Goal: Find specific page/section: Find specific page/section

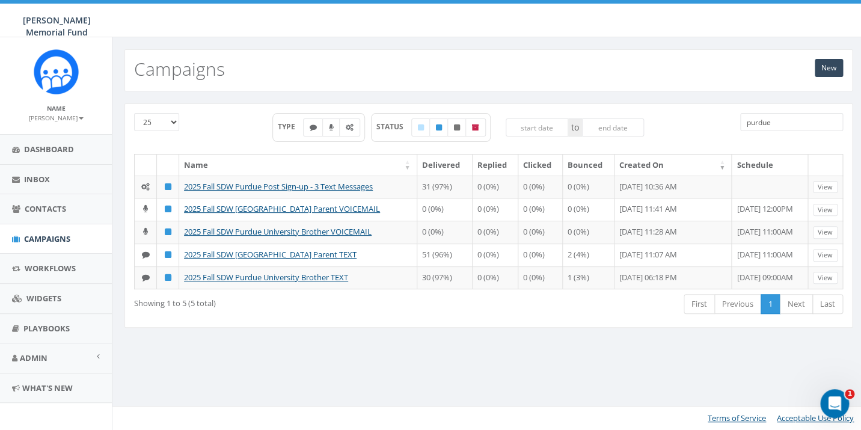
drag, startPoint x: 773, startPoint y: 125, endPoint x: 736, endPoint y: 122, distance: 37.5
click at [740, 122] on input "purdue" at bounding box center [791, 122] width 103 height 18
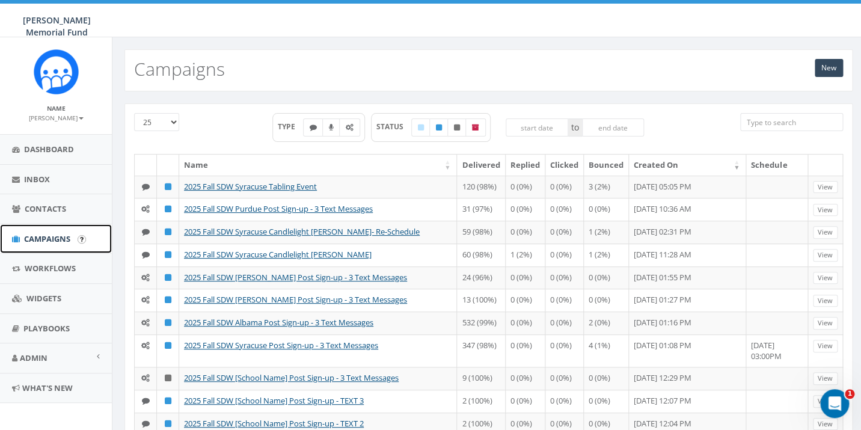
click at [66, 236] on span "Campaigns" at bounding box center [47, 238] width 46 height 11
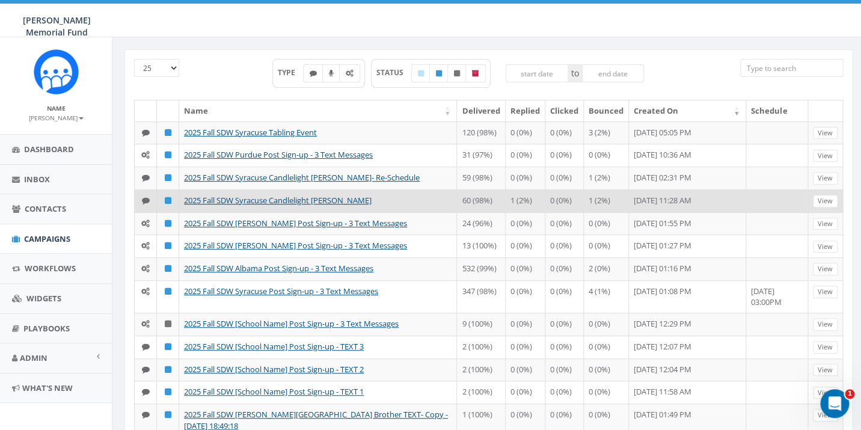
scroll to position [58, 0]
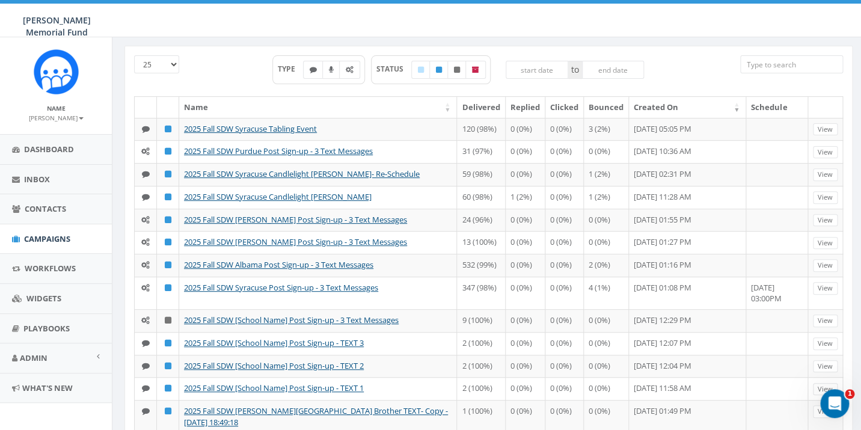
click at [775, 68] on input "search" at bounding box center [791, 64] width 103 height 18
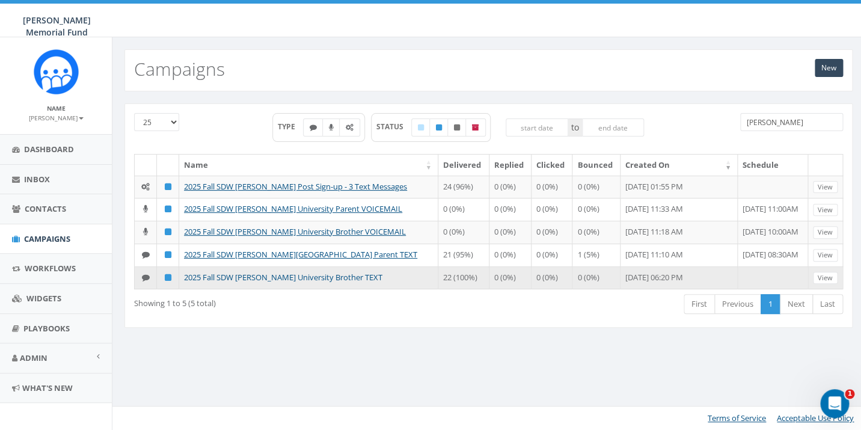
scroll to position [0, 0]
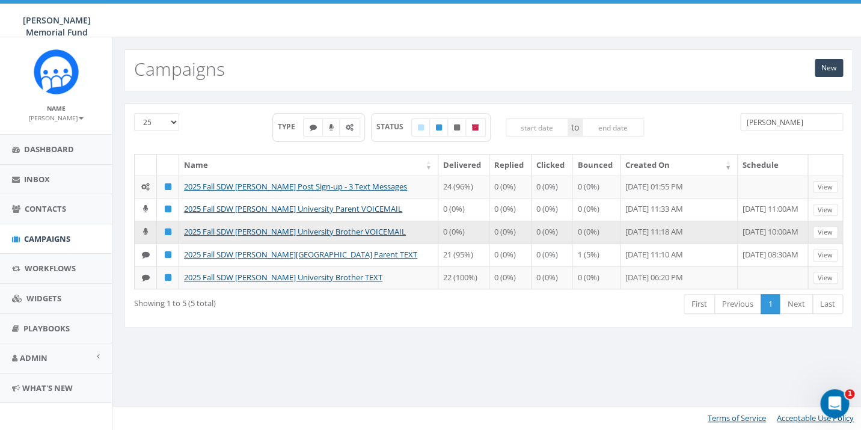
type input "denison"
drag, startPoint x: 415, startPoint y: 242, endPoint x: 442, endPoint y: 242, distance: 27.1
click at [442, 242] on td "0 (0%)" at bounding box center [464, 232] width 51 height 23
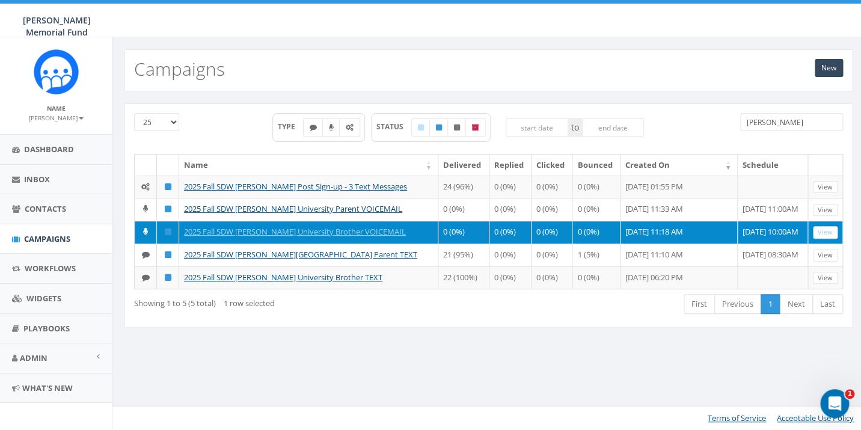
click at [452, 244] on td "0 (0%)" at bounding box center [464, 232] width 51 height 23
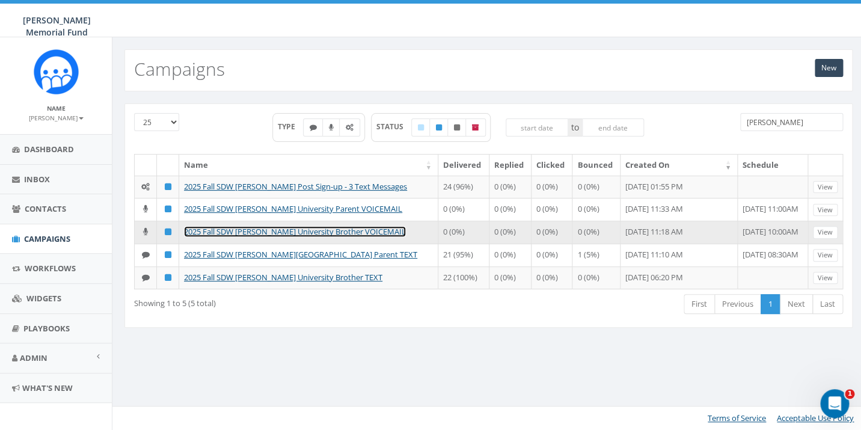
click at [346, 237] on link "2025 Fall SDW Denison University Brother VOICEMAIL" at bounding box center [295, 231] width 222 height 11
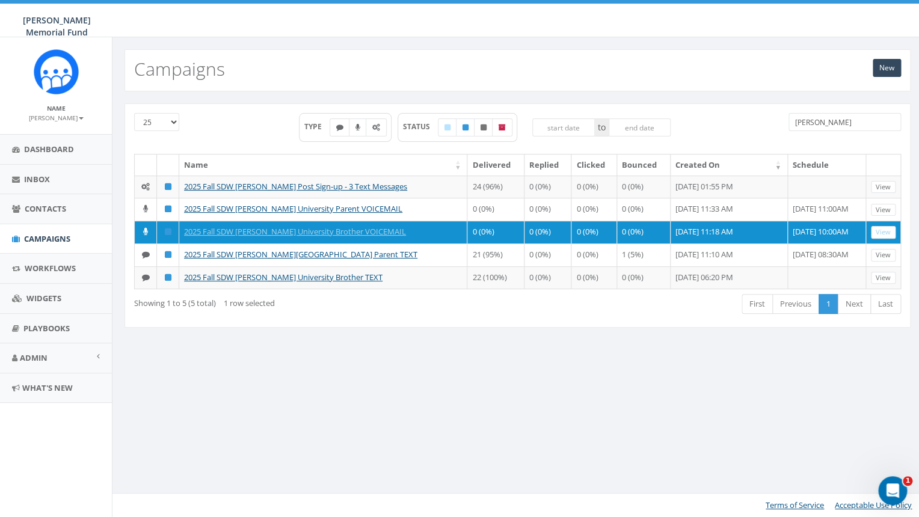
drag, startPoint x: 829, startPoint y: 123, endPoint x: 756, endPoint y: 120, distance: 73.4
click at [789, 123] on input "[PERSON_NAME]" at bounding box center [845, 122] width 113 height 18
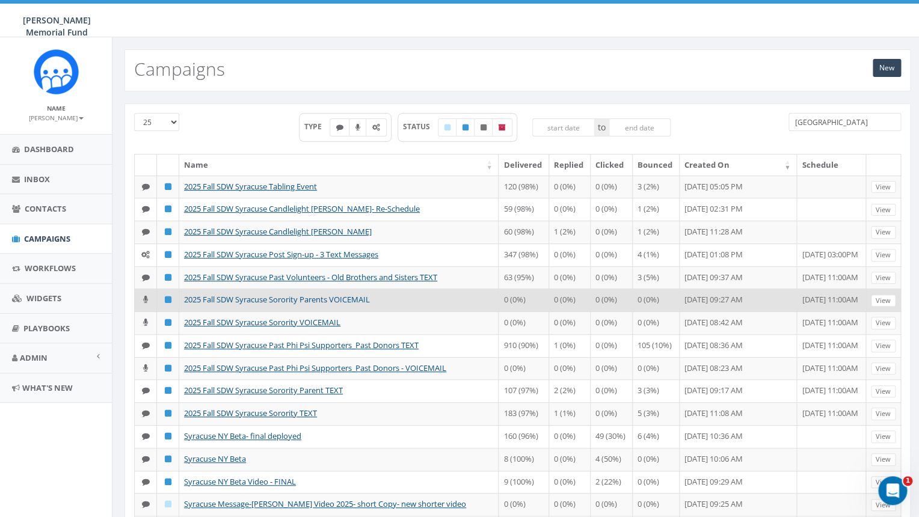
type input "[GEOGRAPHIC_DATA]"
click at [312, 305] on link "2025 Fall SDW Syracuse Sorority Parents VOICEMAIL" at bounding box center [277, 299] width 186 height 11
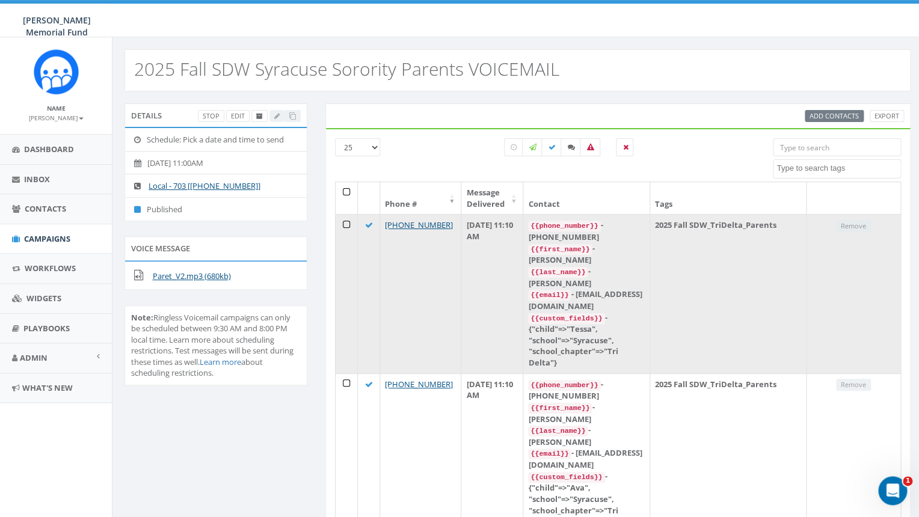
scroll to position [32, 0]
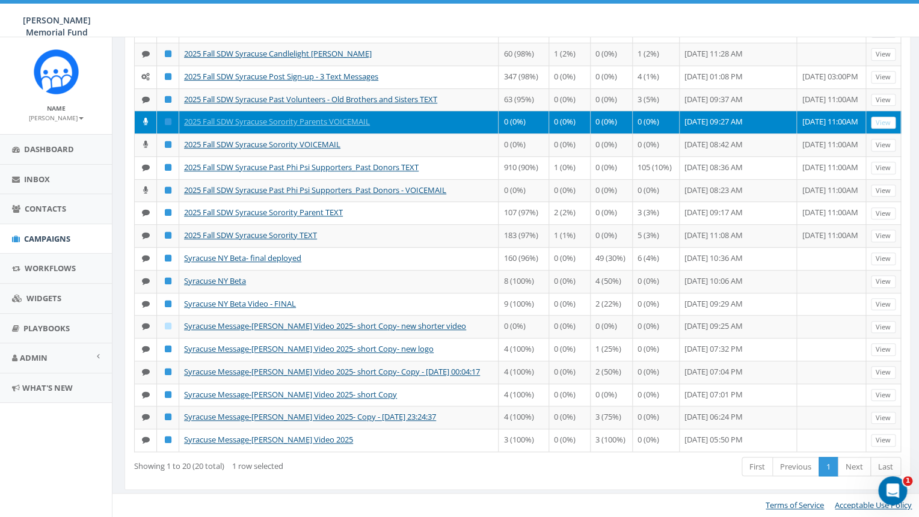
scroll to position [256, 0]
click at [852, 477] on link "Next" at bounding box center [854, 467] width 33 height 20
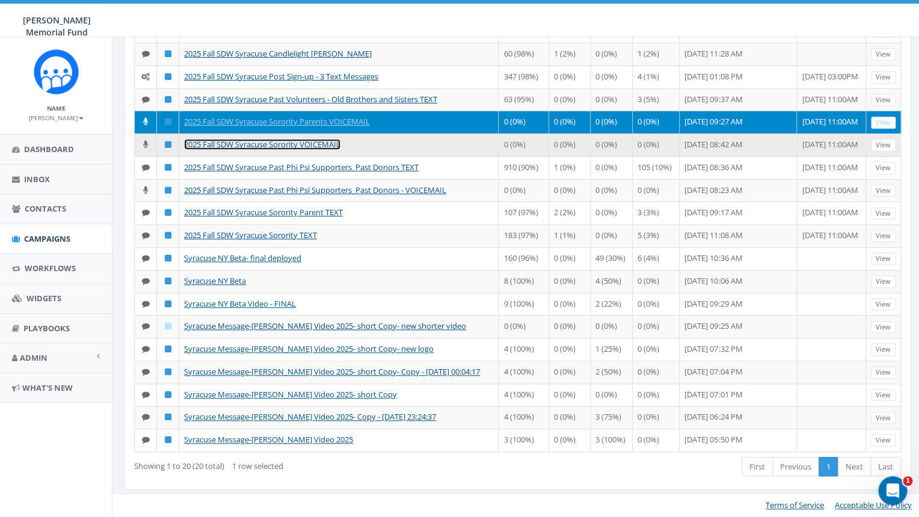
click at [272, 139] on link "2025 Fall SDW Syracuse Sorority VOICEMAIL" at bounding box center [262, 144] width 156 height 11
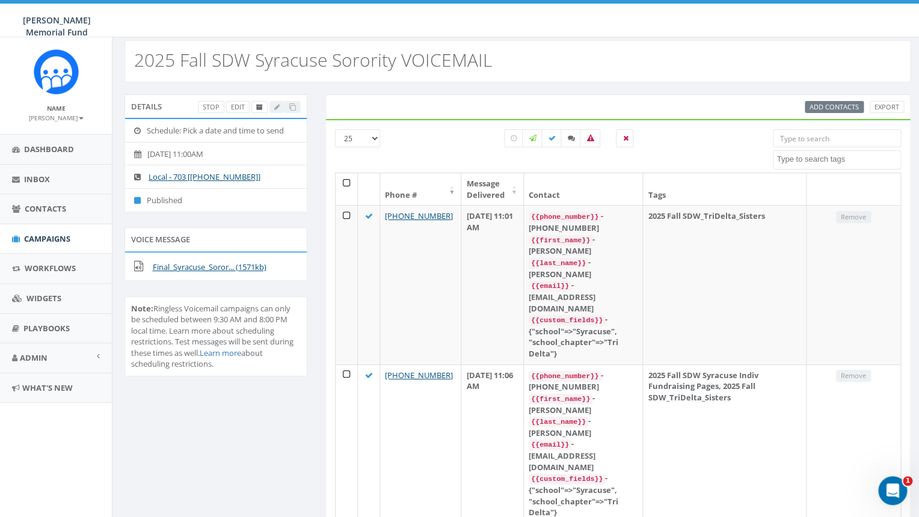
scroll to position [32, 0]
click at [63, 233] on link "Campaigns" at bounding box center [56, 238] width 112 height 29
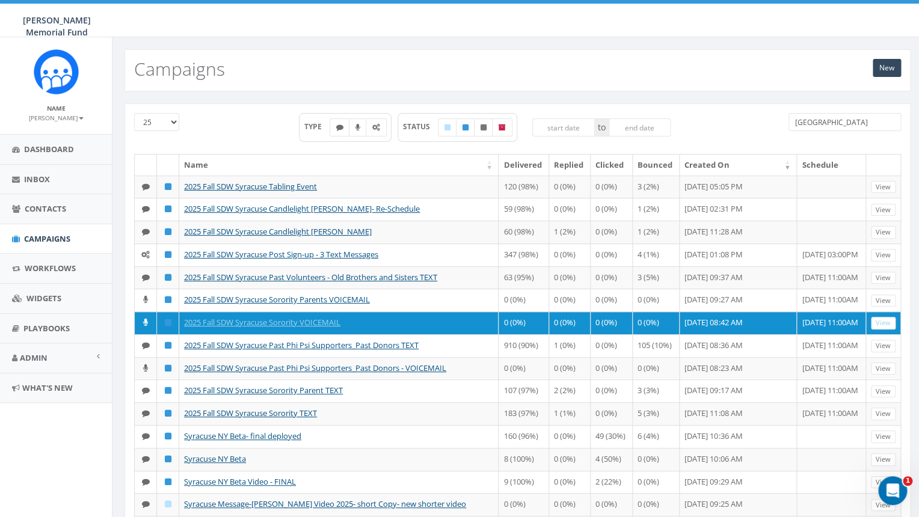
drag, startPoint x: 831, startPoint y: 122, endPoint x: 738, endPoint y: 124, distance: 92.7
click at [789, 126] on input "[GEOGRAPHIC_DATA]" at bounding box center [845, 122] width 113 height 18
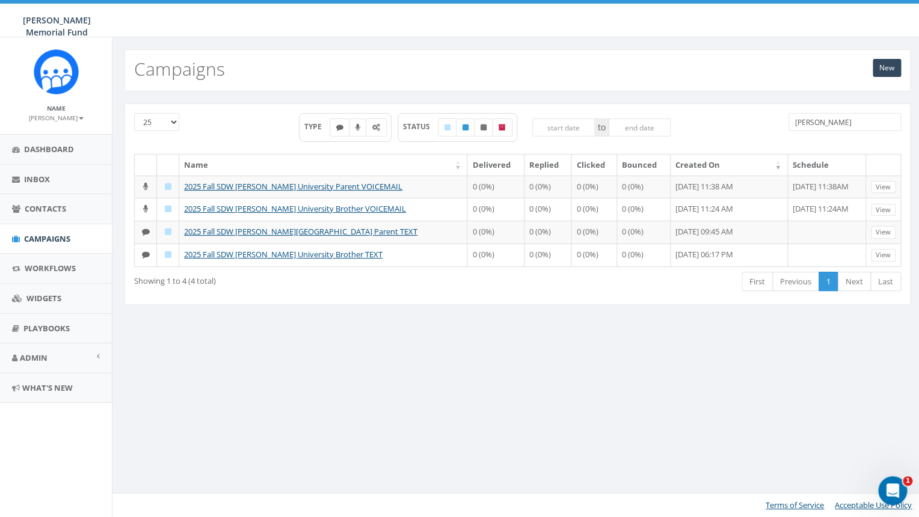
type input "[PERSON_NAME]"
